Goal: Task Accomplishment & Management: Manage account settings

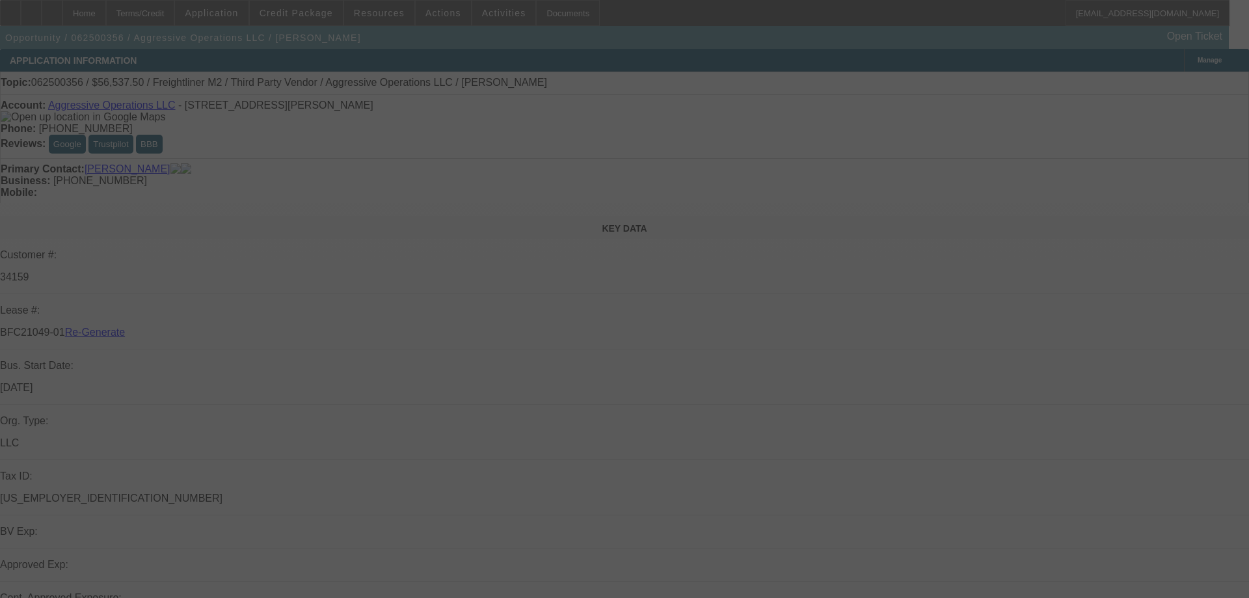
select select "3"
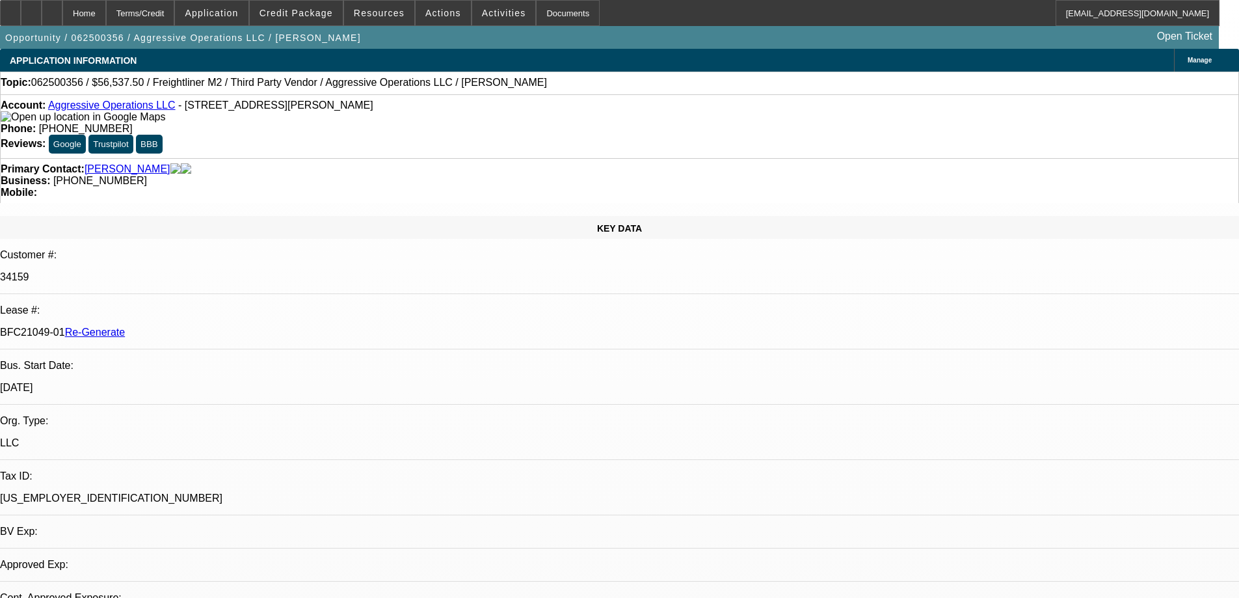
select select "0"
select select "2"
select select "0"
select select "1"
select select "2"
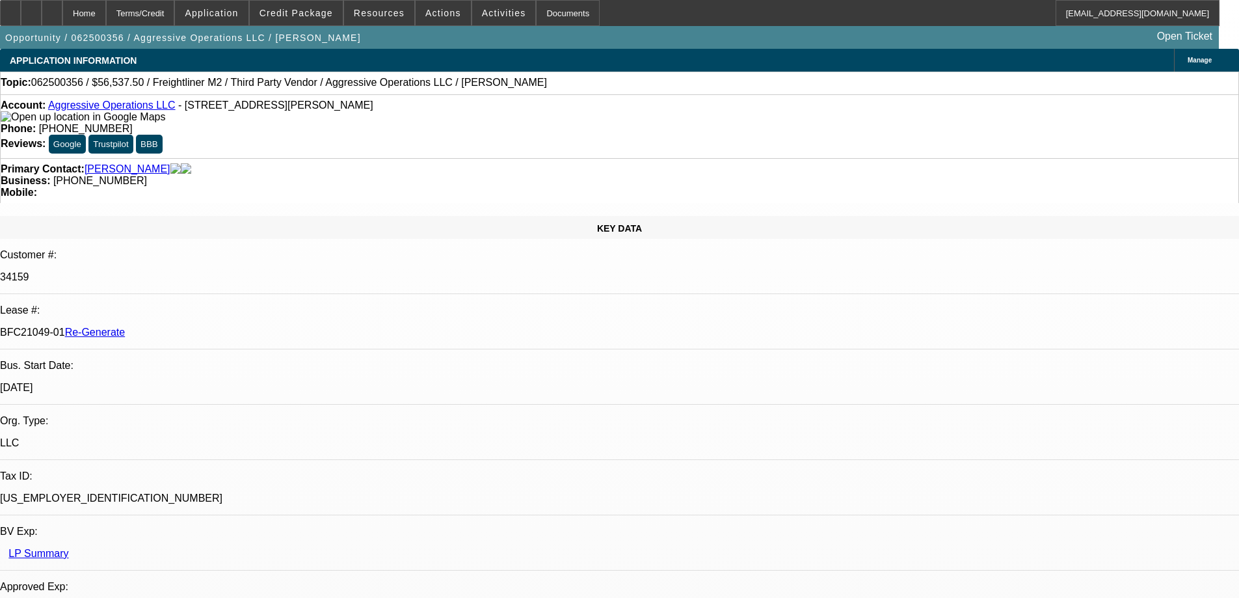
select select "6"
click at [21, 16] on div at bounding box center [10, 13] width 21 height 26
click at [536, 10] on div "Documents" at bounding box center [568, 13] width 64 height 26
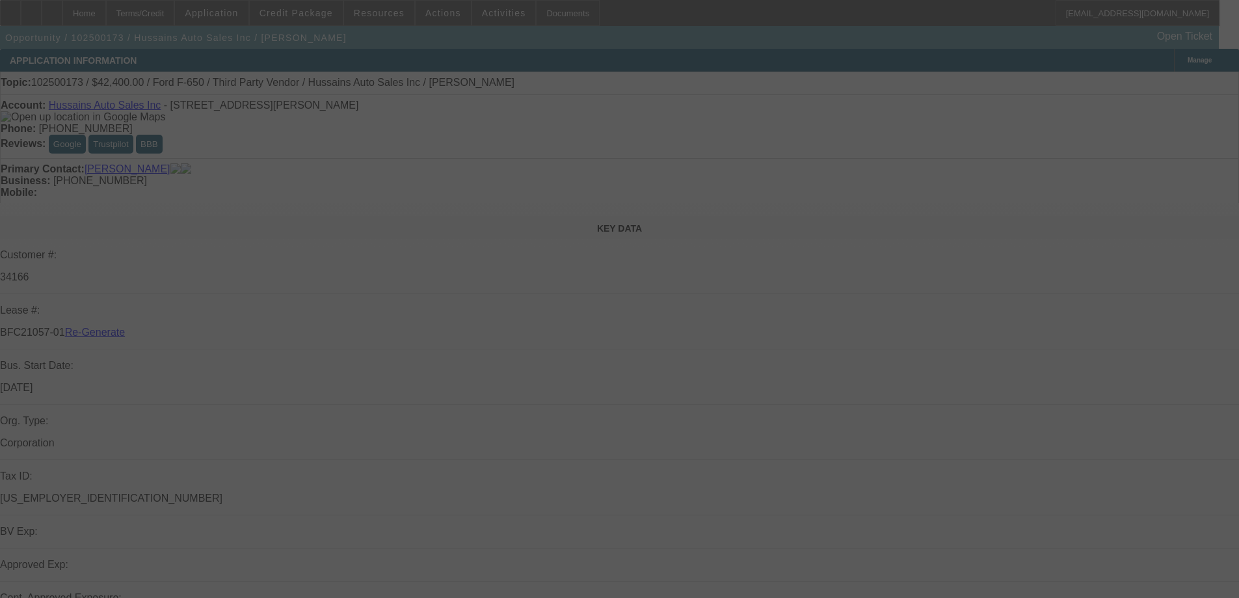
select select "3"
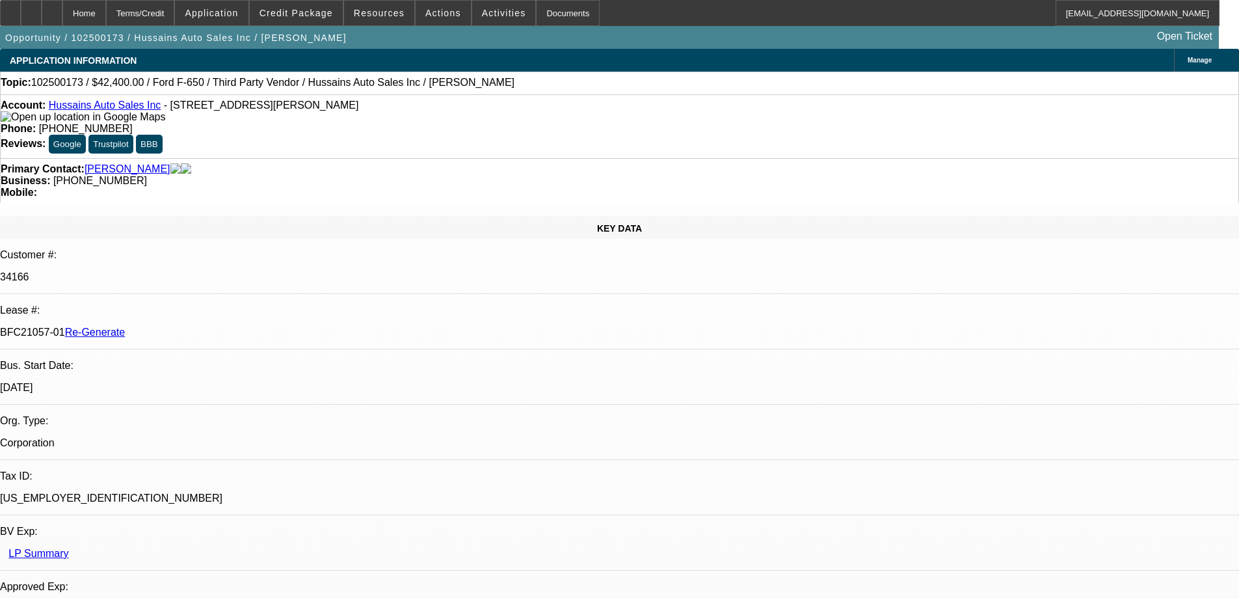
select select "0"
select select "6"
click at [21, 9] on div at bounding box center [10, 13] width 21 height 26
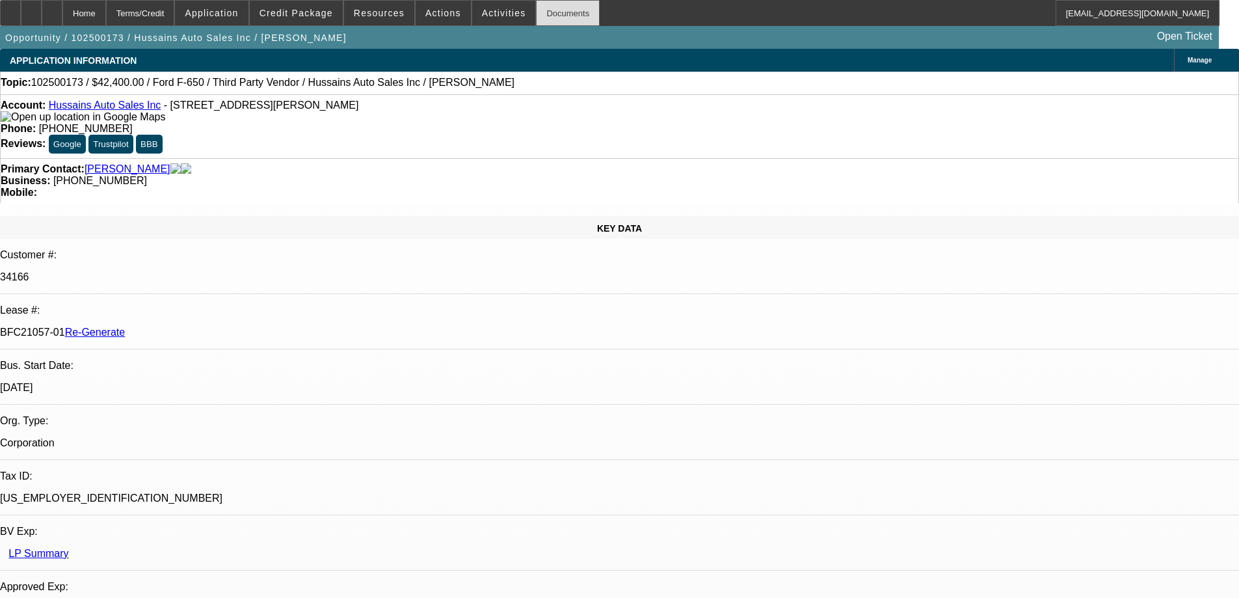
click at [549, 18] on div "Documents" at bounding box center [568, 13] width 64 height 26
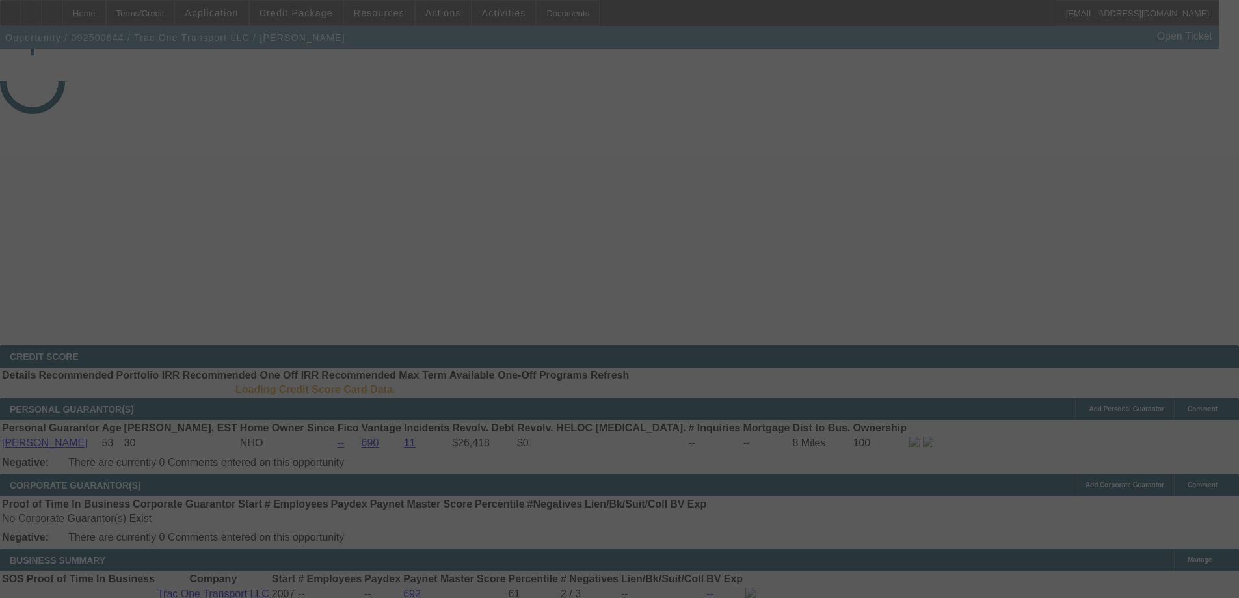
select select "3"
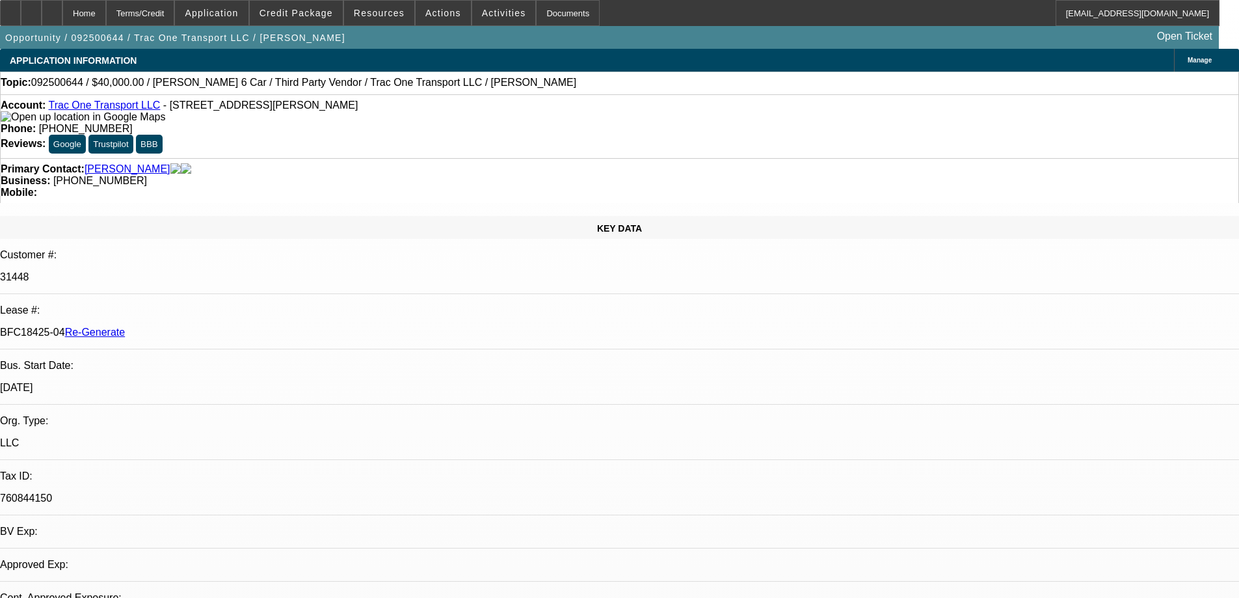
select select "0"
select select "3"
select select "0"
select select "6"
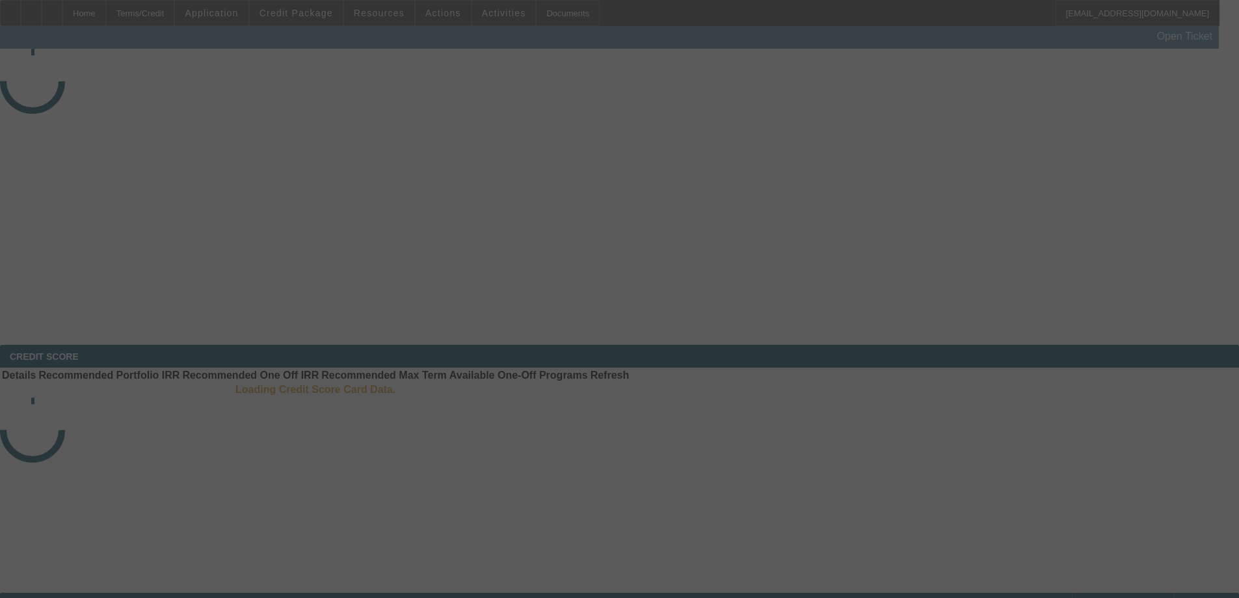
select select "4"
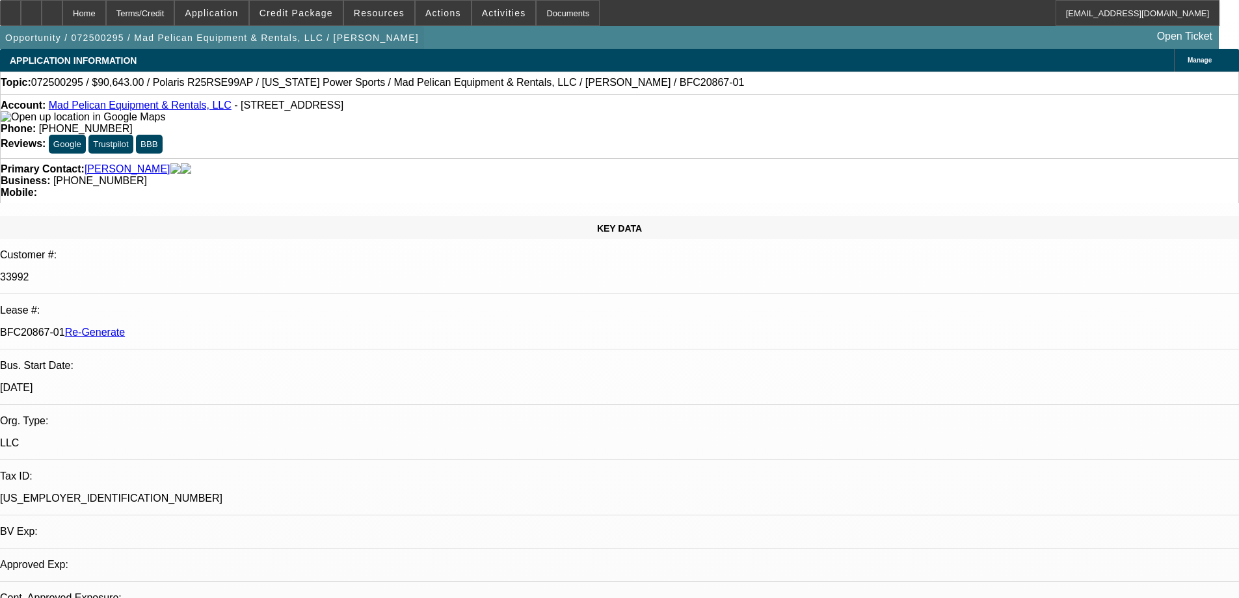
select select "0"
select select "6"
click at [21, 18] on div at bounding box center [10, 13] width 21 height 26
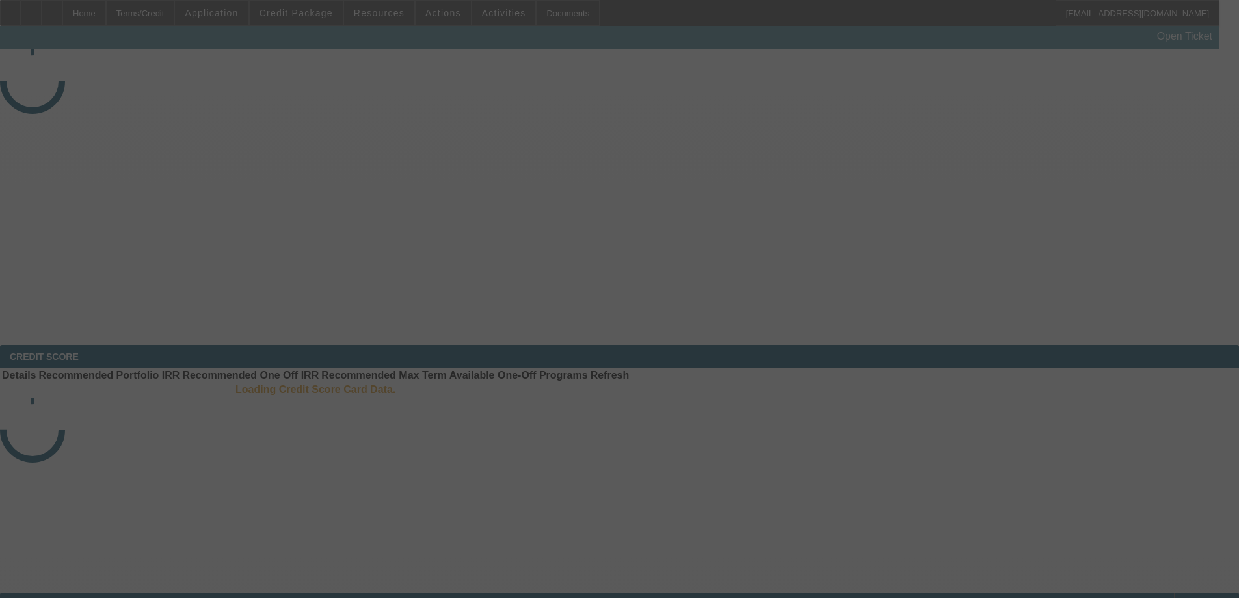
select select "4"
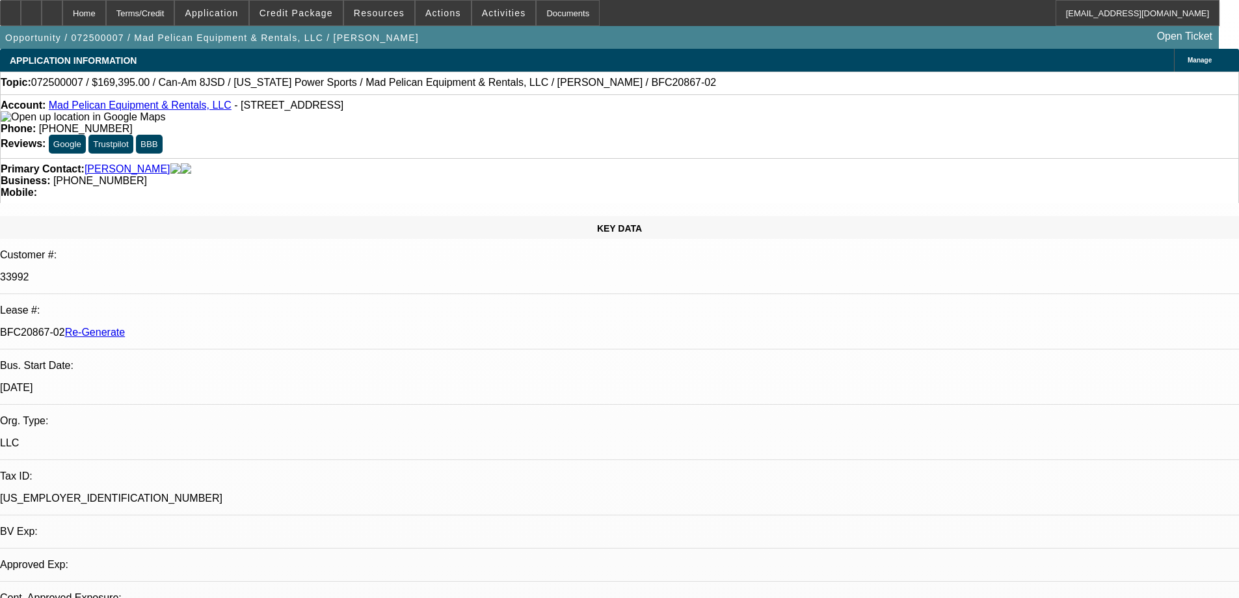
select select "0"
select select "1"
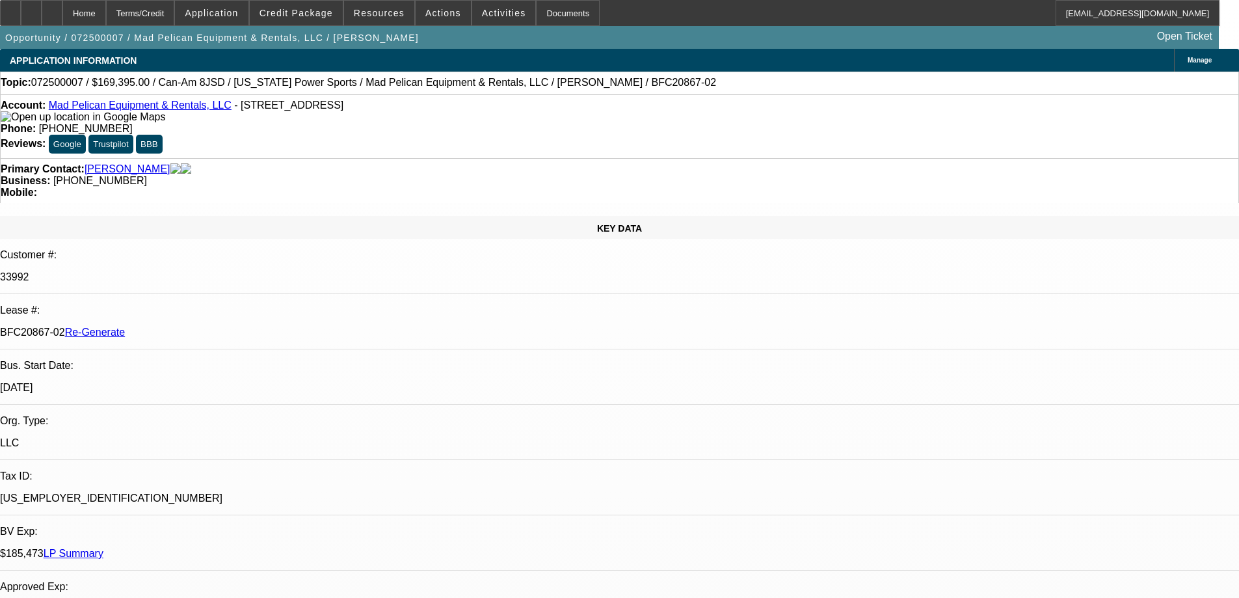
select select "6"
click at [10, 8] on icon at bounding box center [10, 8] width 0 height 0
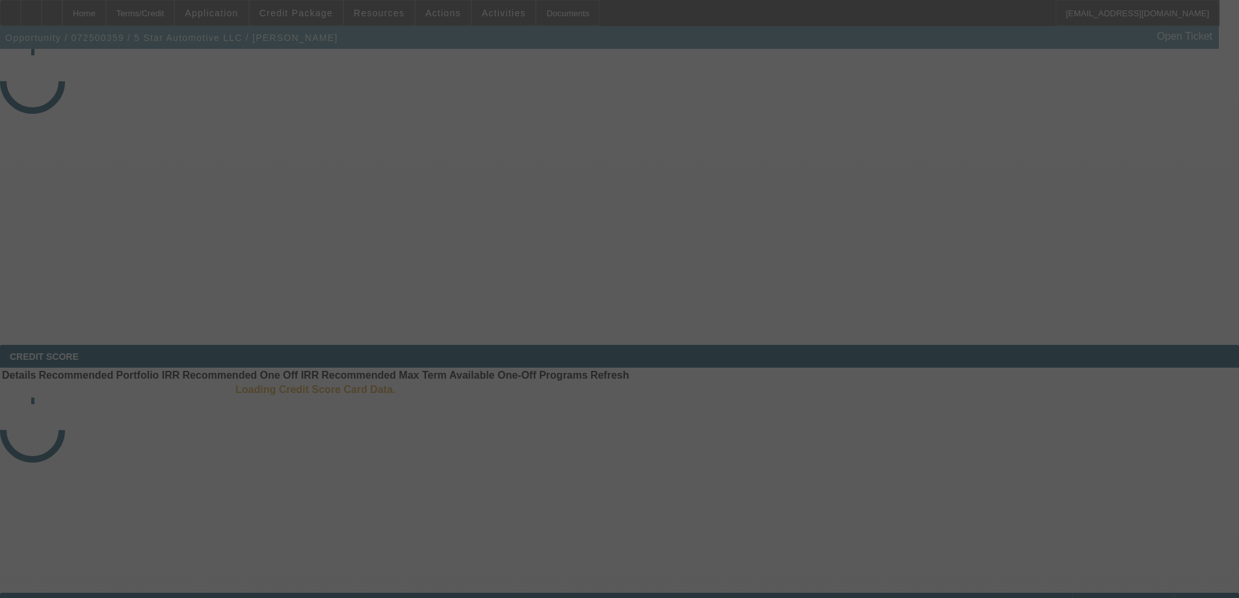
select select "4"
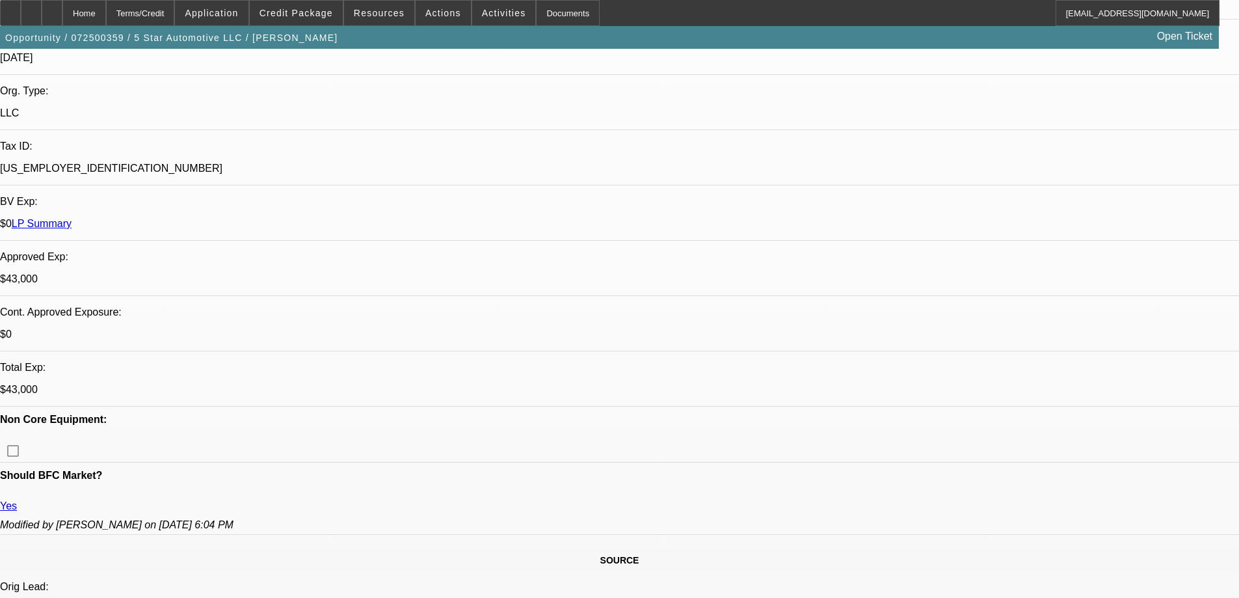
select select "0"
select select "6"
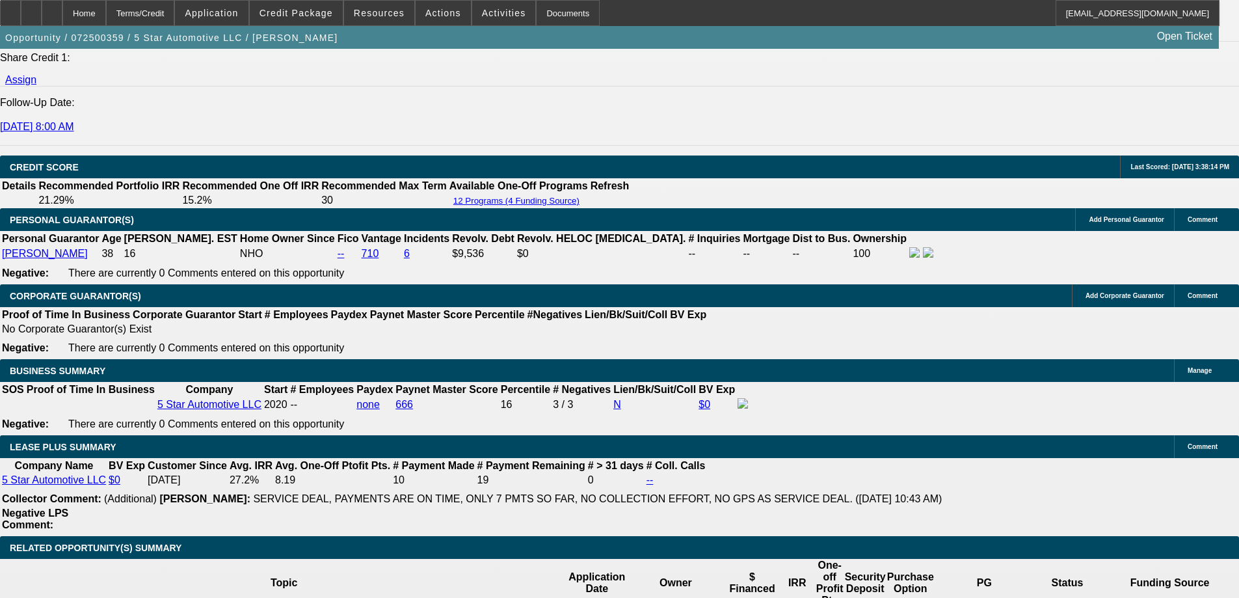
scroll to position [2011, 0]
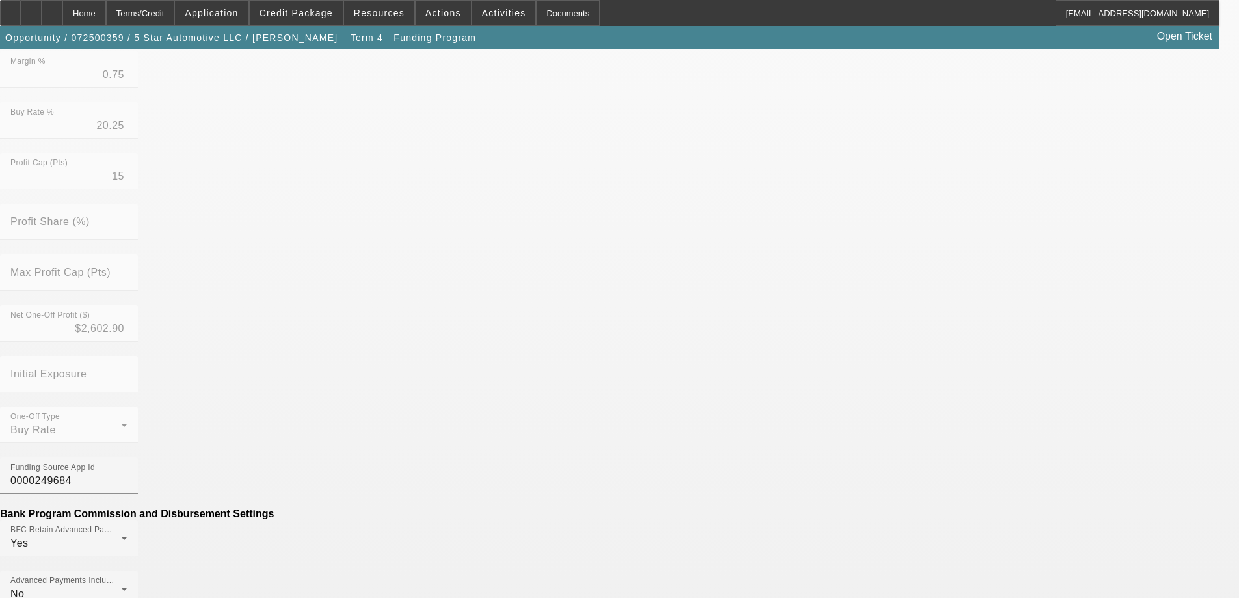
scroll to position [715, 0]
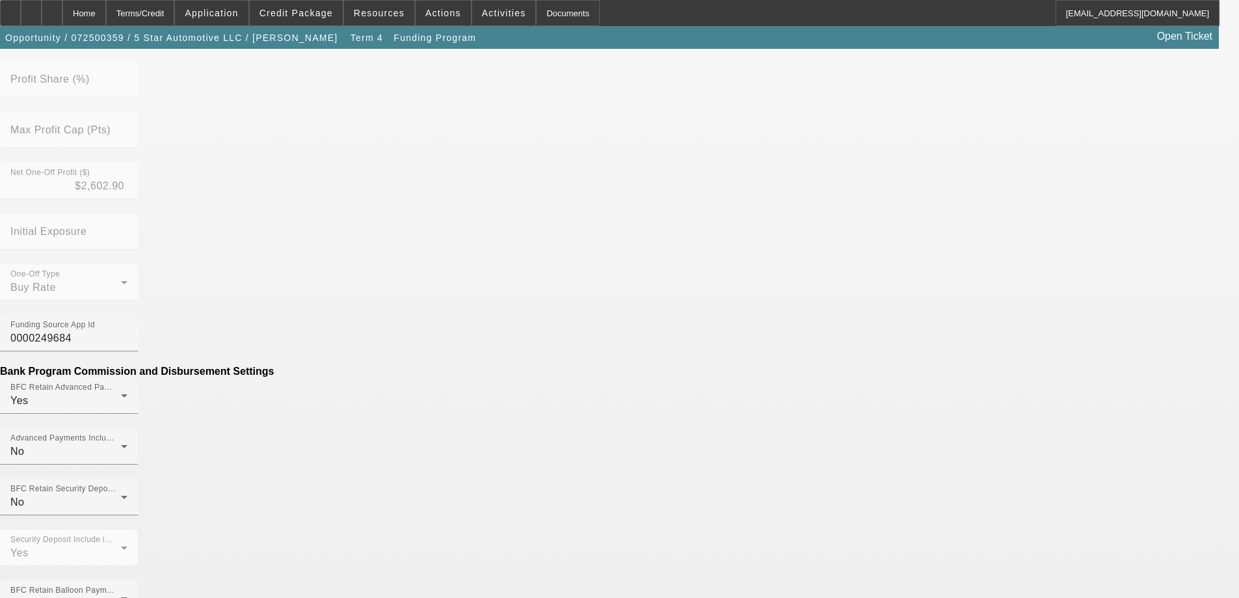
scroll to position [520, 0]
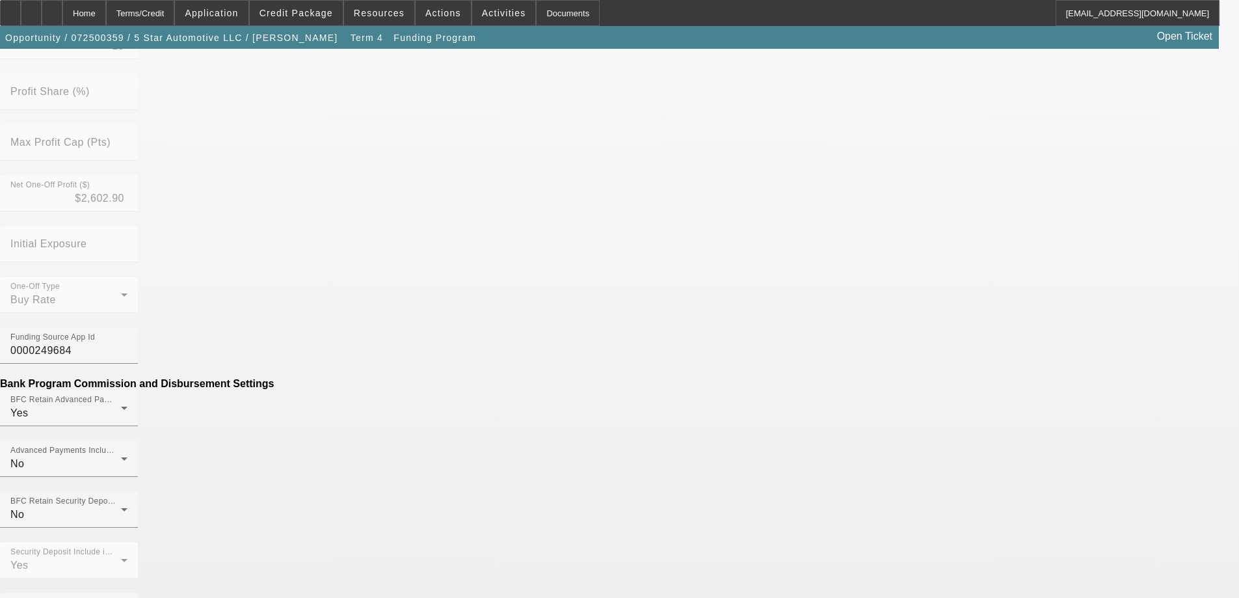
type input "$250.00"
click at [527, 269] on mat-option "No" at bounding box center [525, 273] width 170 height 31
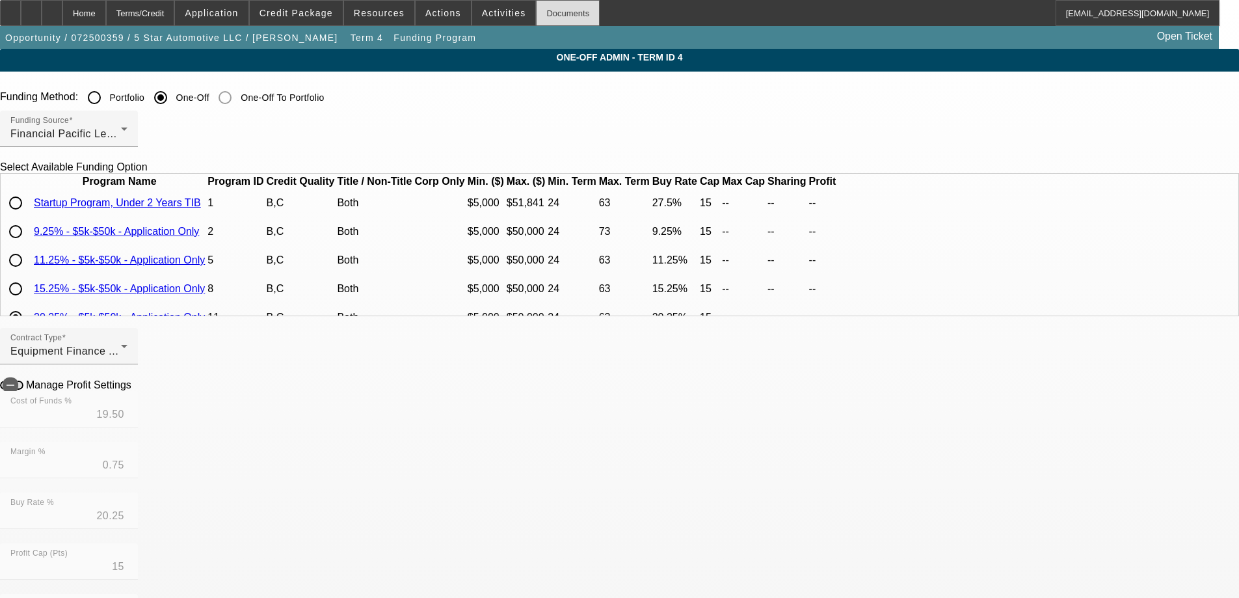
click at [536, 17] on div "Documents" at bounding box center [568, 13] width 64 height 26
